Goal: Task Accomplishment & Management: Use online tool/utility

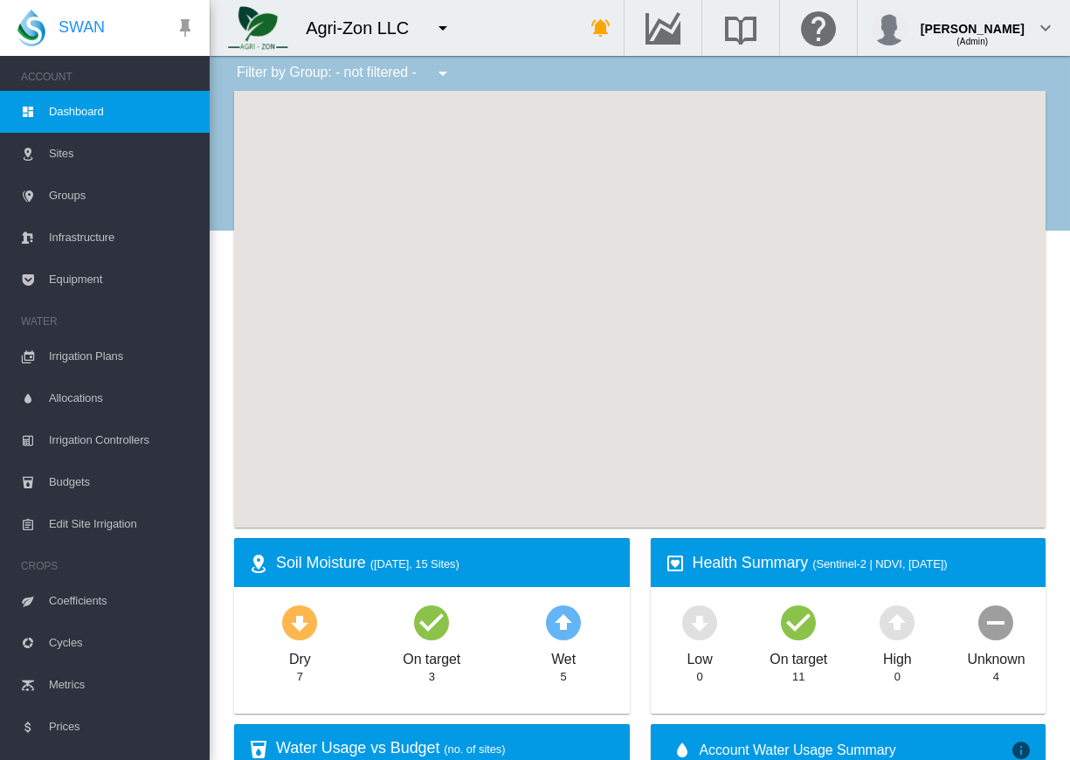
click at [72, 636] on span "Cycles" at bounding box center [122, 643] width 147 height 42
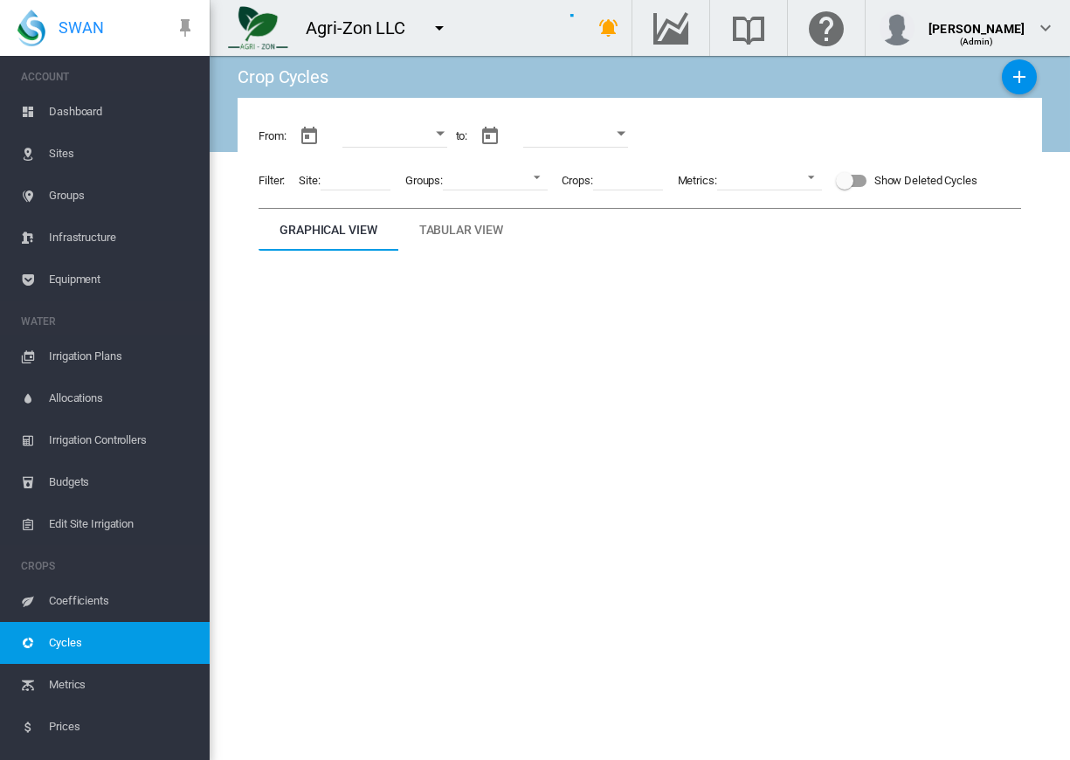
type input "**********"
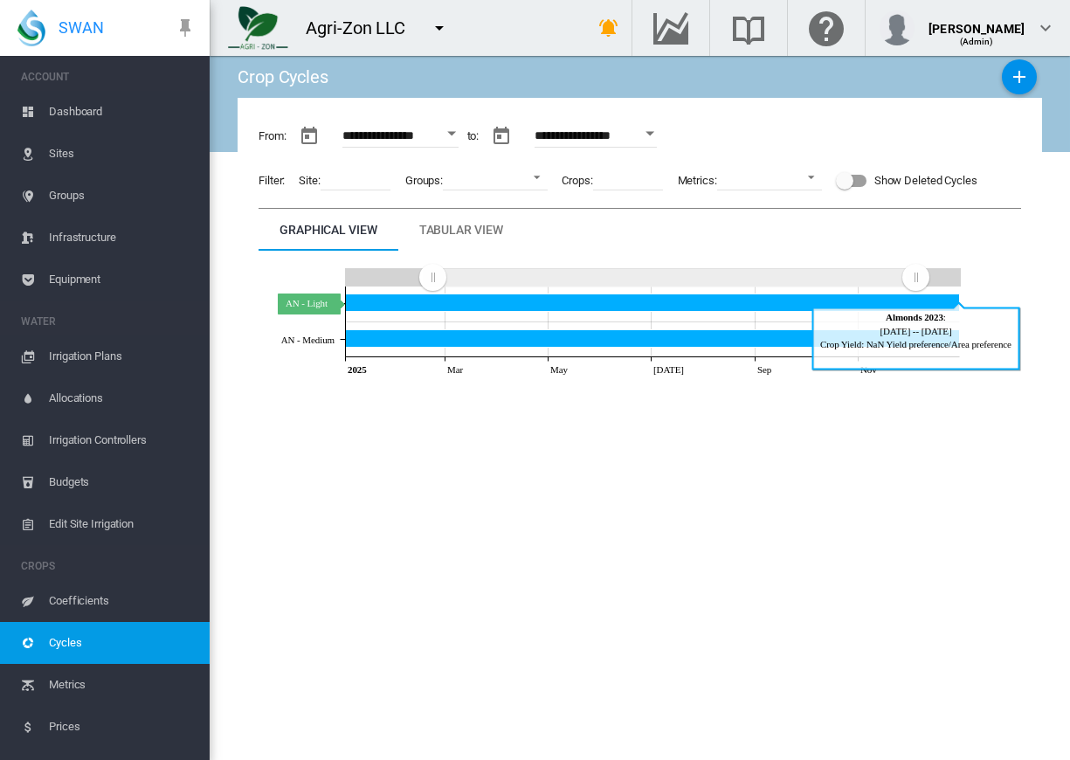
click at [461, 300] on icon "AN - Light Dec 31, 2025" at bounding box center [653, 302] width 614 height 17
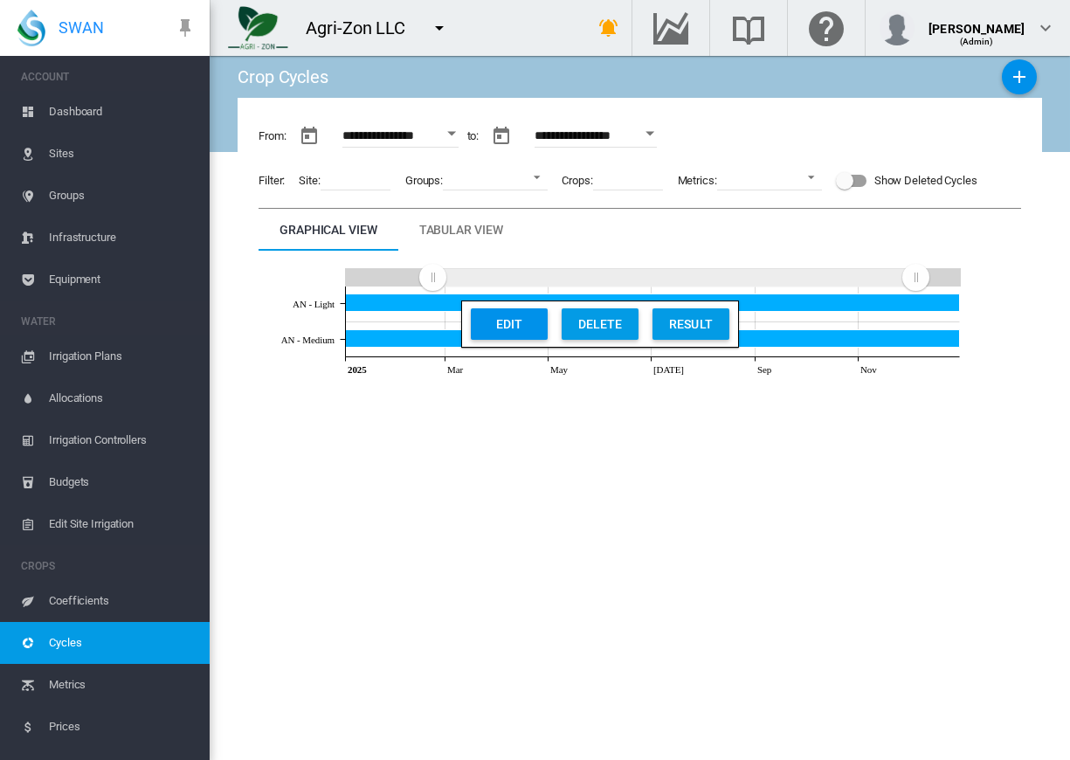
click at [476, 311] on button "Edit" at bounding box center [509, 323] width 77 height 31
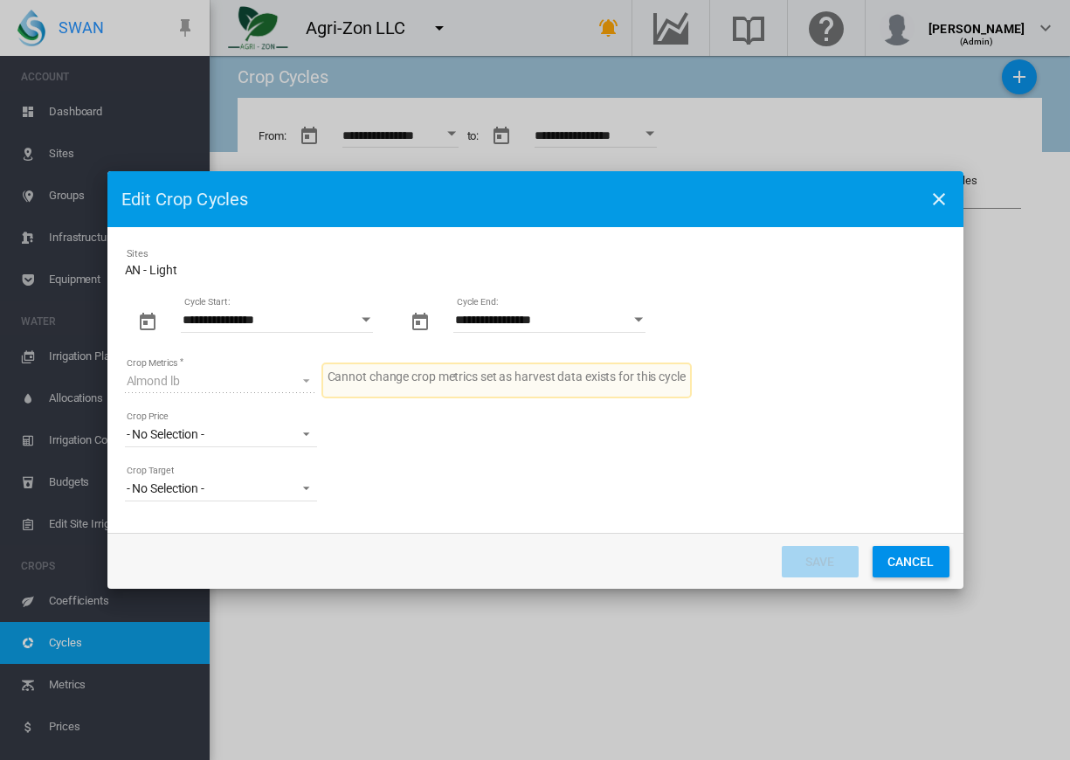
click at [495, 320] on input "**********" at bounding box center [549, 320] width 192 height 26
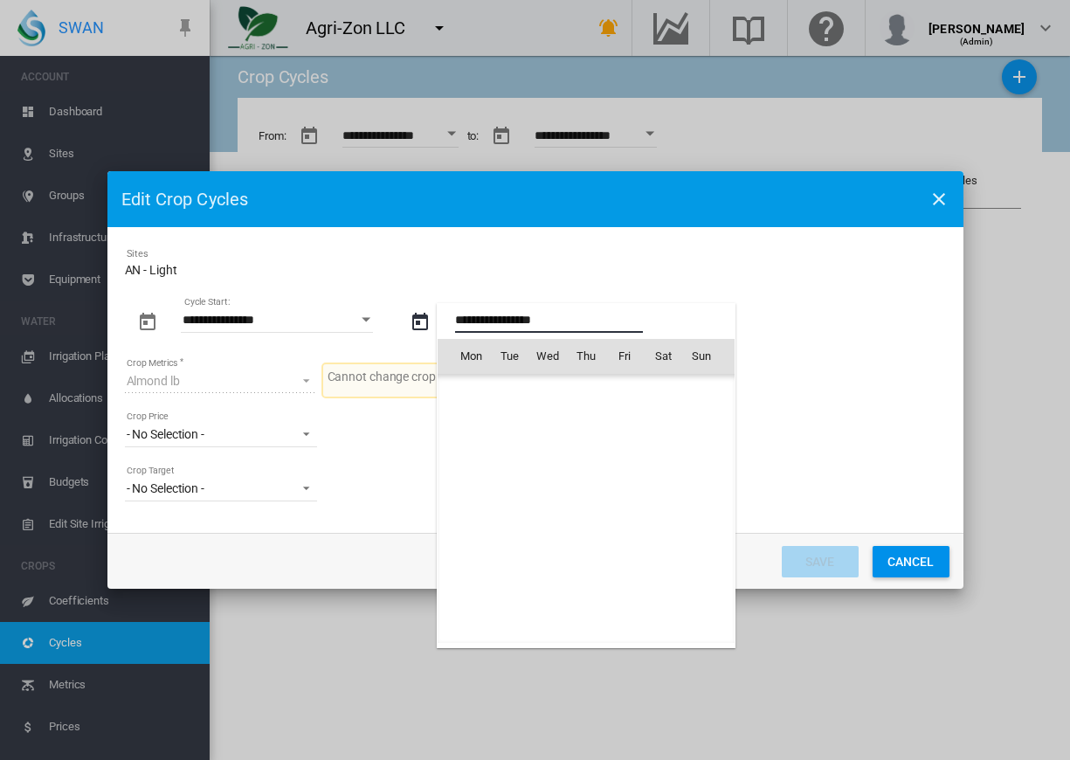
scroll to position [2546, 0]
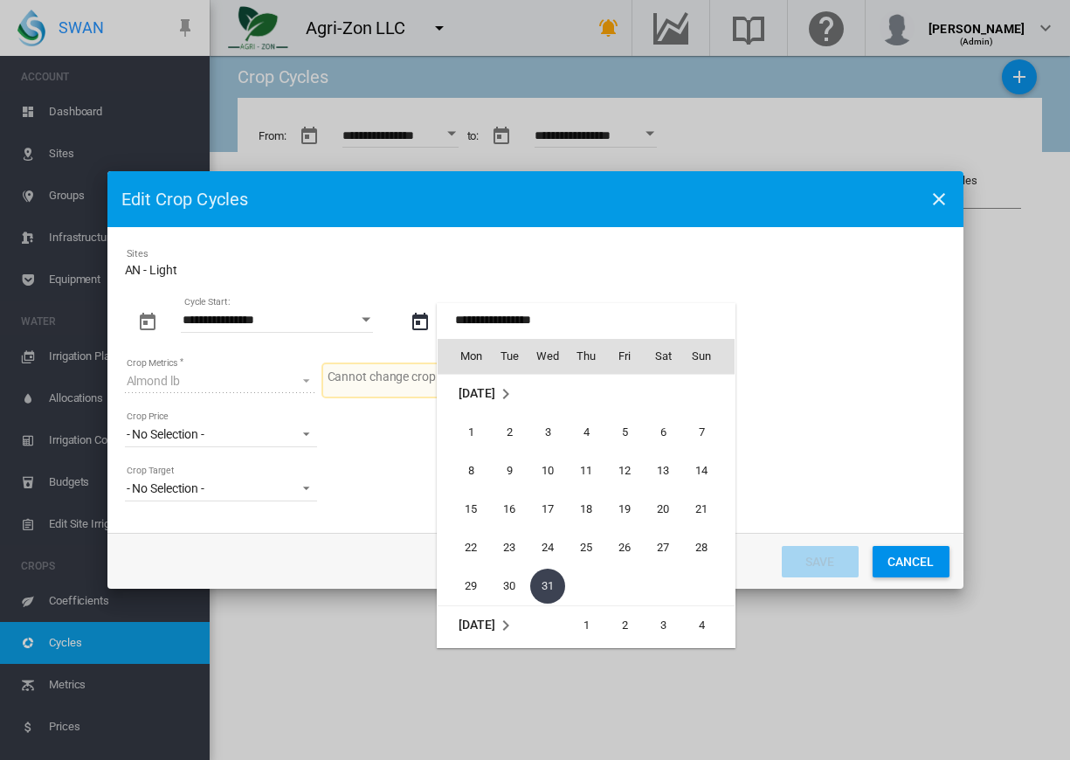
click at [343, 568] on div at bounding box center [535, 380] width 1070 height 760
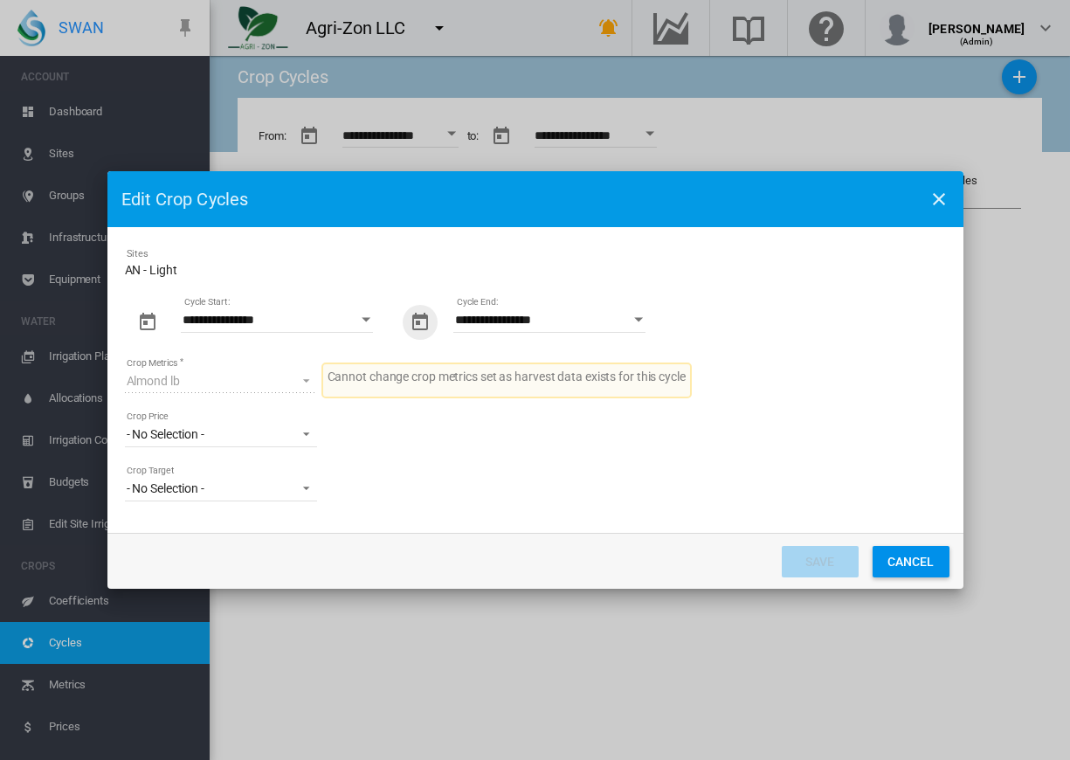
click at [911, 555] on button "Cancel" at bounding box center [911, 561] width 77 height 31
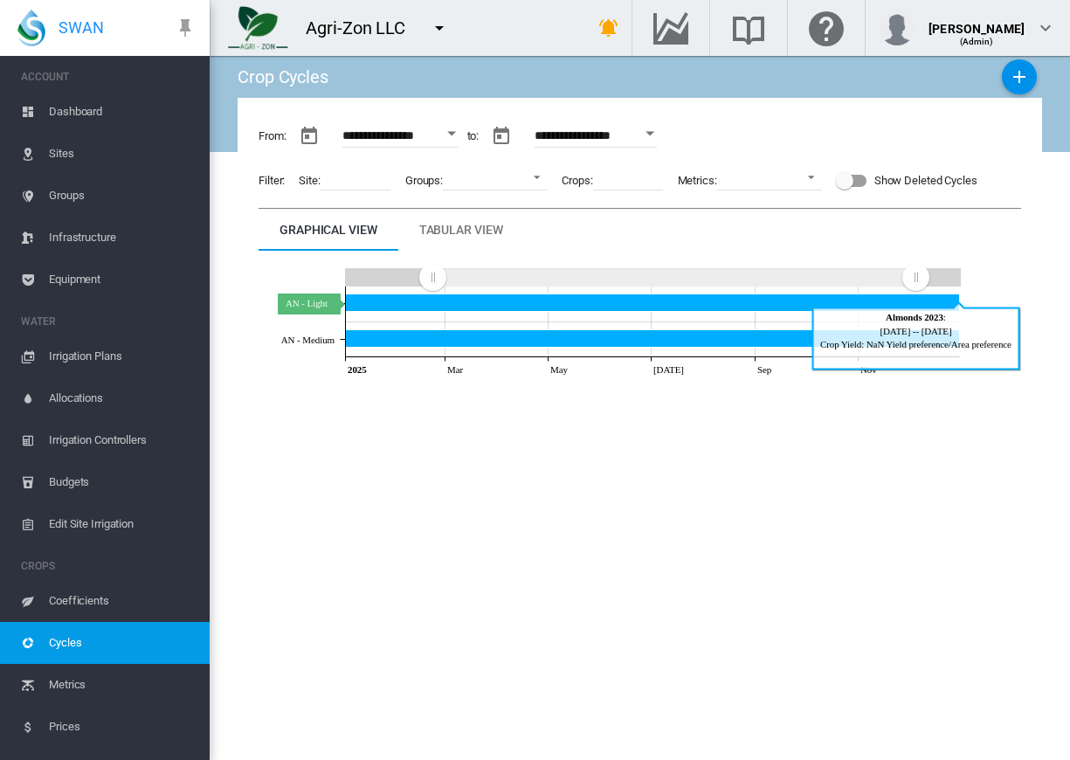
click at [577, 302] on icon "AN - Light Dec 31, 2025" at bounding box center [653, 302] width 614 height 17
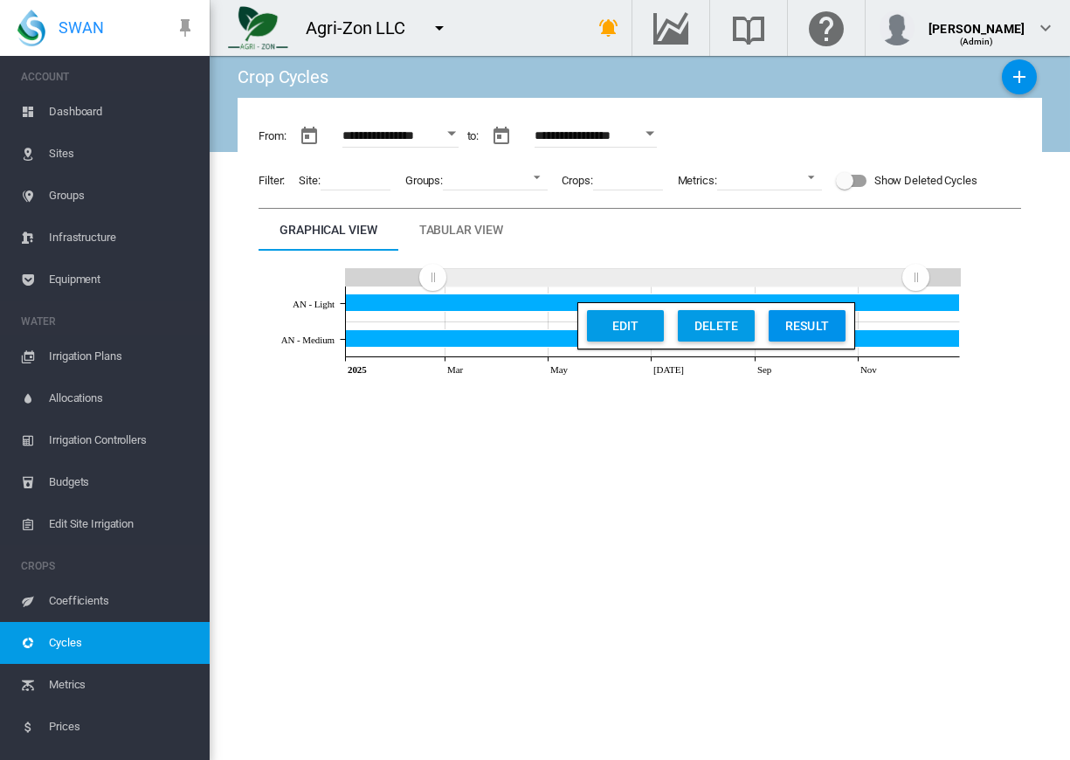
click at [818, 328] on div "Result" at bounding box center [807, 325] width 66 height 31
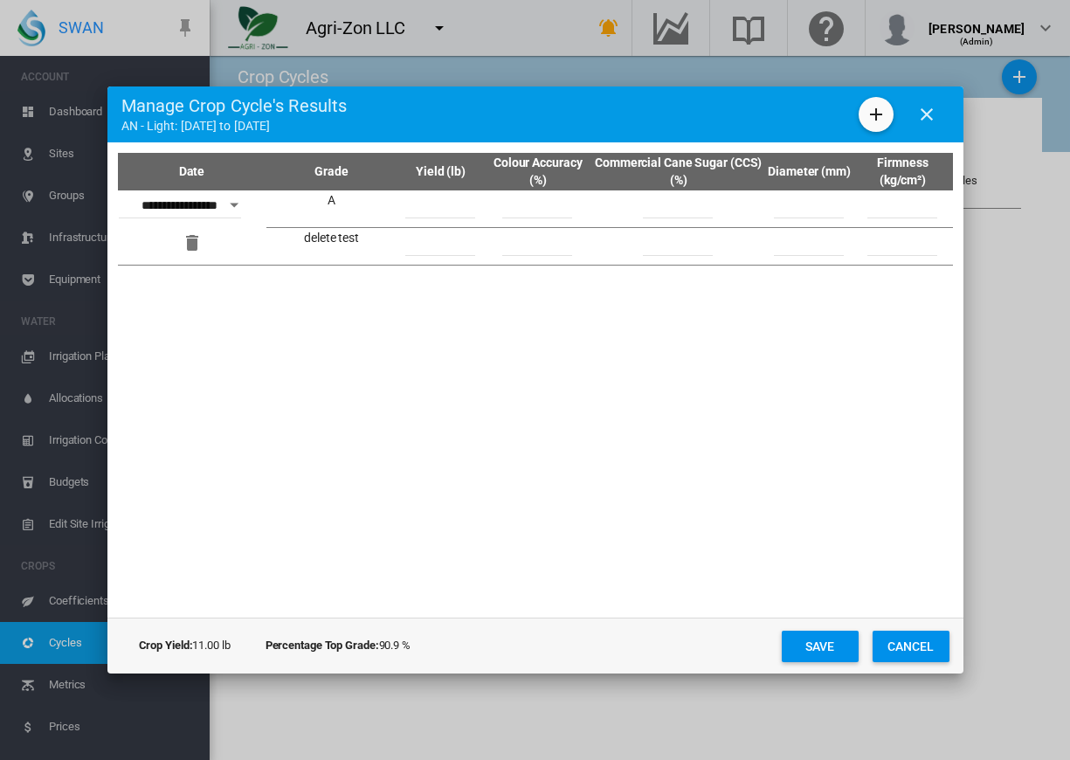
click at [910, 645] on button "Cancel" at bounding box center [911, 646] width 77 height 31
